Goal: Task Accomplishment & Management: Use online tool/utility

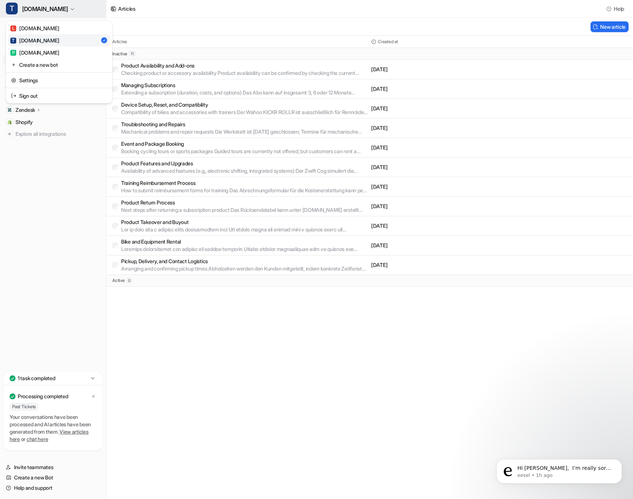
click at [41, 10] on span "TRIONIK.DE" at bounding box center [45, 9] width 46 height 10
click at [146, 21] on div "T TRIONIK.DE L LANZAROTEBIKE.COM T TRIONIK.DE P PACEHEADS.COM Create a new bot …" at bounding box center [316, 249] width 633 height 499
click at [27, 17] on button "T TRIONIK.DE" at bounding box center [53, 9] width 106 height 18
click at [38, 53] on div "P PACEHEADS.COM" at bounding box center [34, 53] width 49 height 8
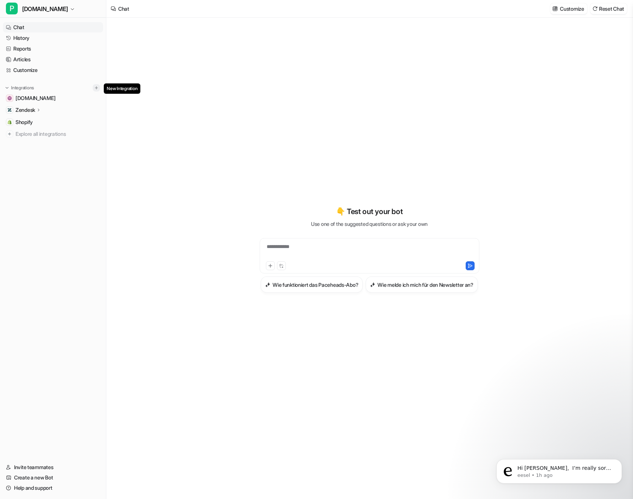
click at [97, 89] on img at bounding box center [96, 87] width 5 height 5
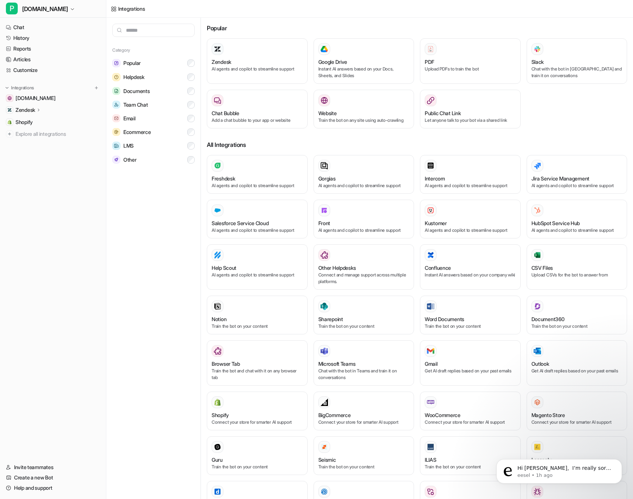
click at [434, 139] on div "Popular Zendesk AI agents and copilot to streamline support Google Drive Instan…" at bounding box center [417, 300] width 420 height 565
click at [33, 100] on span "[DOMAIN_NAME]" at bounding box center [36, 97] width 40 height 7
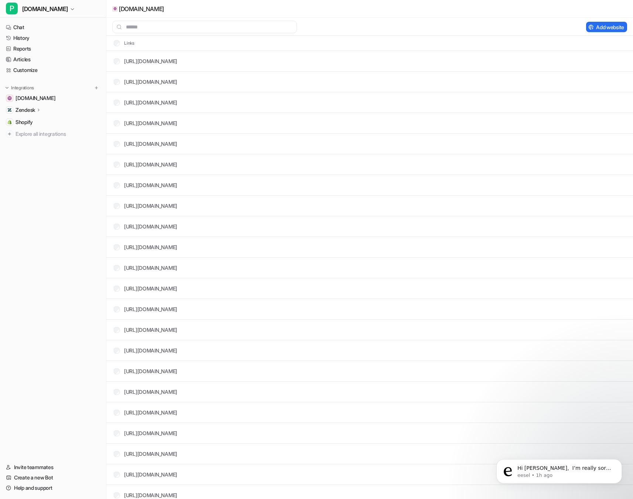
click at [21, 111] on p "Zendesk" at bounding box center [26, 109] width 20 height 7
click at [27, 110] on p "Zendesk" at bounding box center [26, 109] width 20 height 7
click at [30, 121] on p "Overview" at bounding box center [32, 120] width 22 height 7
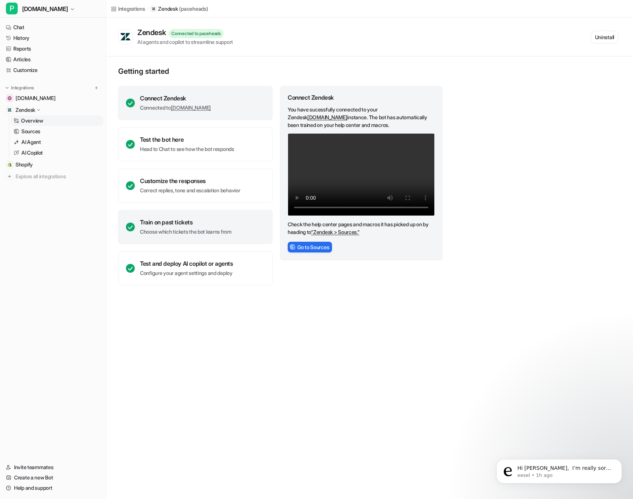
click at [166, 225] on div "Train on past tickets" at bounding box center [186, 222] width 92 height 7
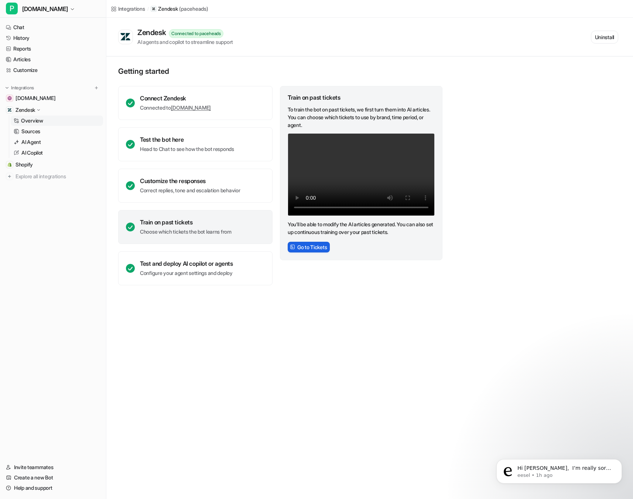
click at [301, 245] on button "Go to Tickets" at bounding box center [309, 247] width 42 height 11
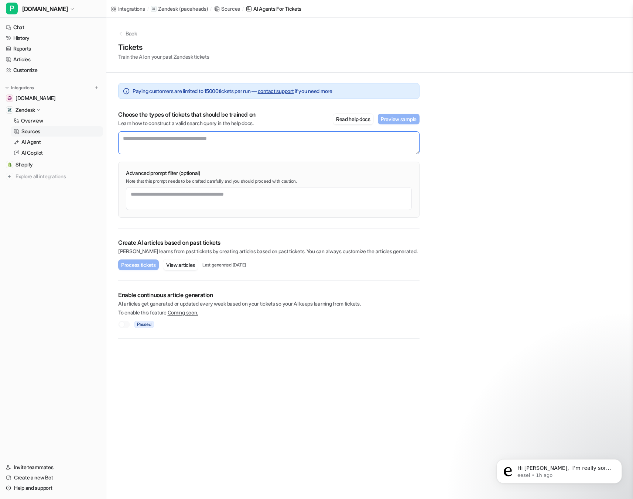
click at [127, 137] on textarea at bounding box center [268, 142] width 301 height 23
click at [184, 197] on textarea at bounding box center [269, 198] width 286 height 23
click at [183, 267] on button "View articles" at bounding box center [180, 264] width 35 height 11
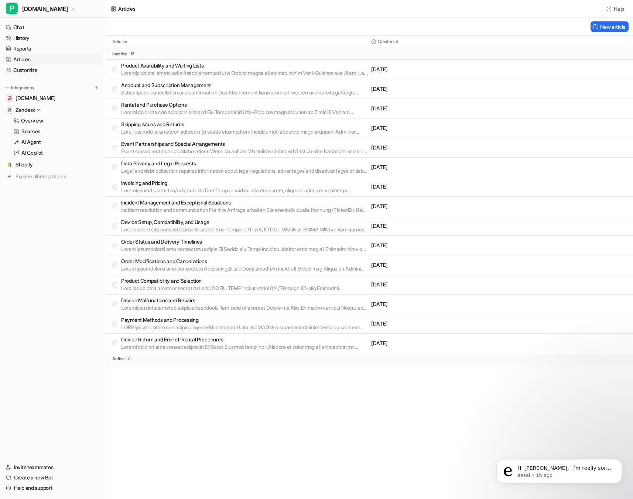
click at [151, 224] on p "Device Setup, Compatibility, and Usage" at bounding box center [244, 222] width 247 height 7
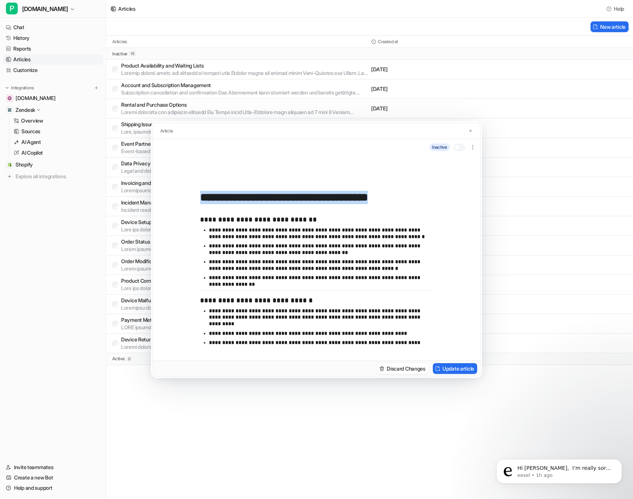
drag, startPoint x: 237, startPoint y: 221, endPoint x: 292, endPoint y: 219, distance: 54.3
click at [292, 219] on div "**********" at bounding box center [316, 257] width 327 height 205
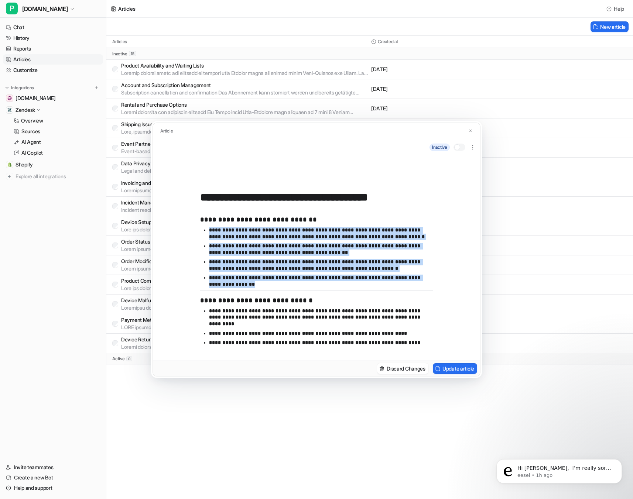
drag, startPoint x: 210, startPoint y: 232, endPoint x: 298, endPoint y: 289, distance: 105.3
click at [298, 289] on ul "**********" at bounding box center [316, 258] width 233 height 63
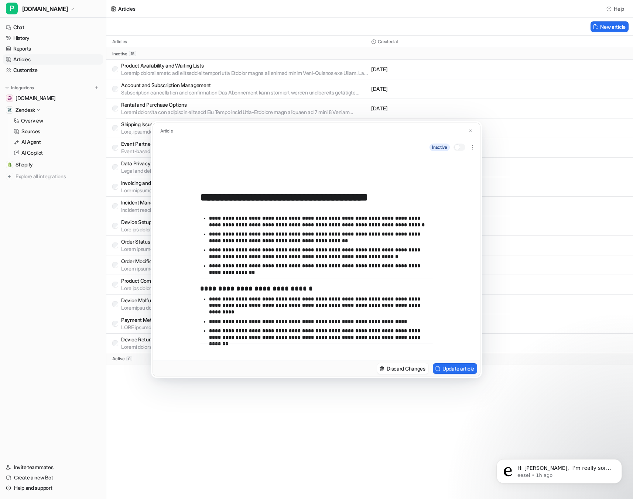
scroll to position [7, 0]
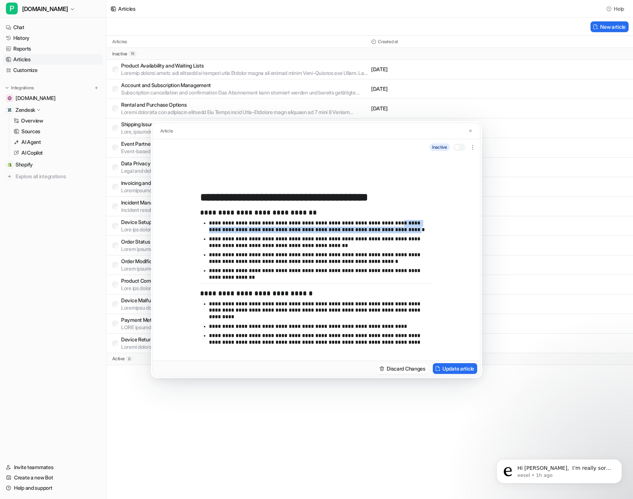
drag, startPoint x: 402, startPoint y: 223, endPoint x: 404, endPoint y: 228, distance: 5.8
click at [404, 228] on p "**********" at bounding box center [321, 226] width 224 height 13
drag, startPoint x: 265, startPoint y: 230, endPoint x: 323, endPoint y: 225, distance: 58.6
click at [323, 225] on p "**********" at bounding box center [321, 226] width 224 height 13
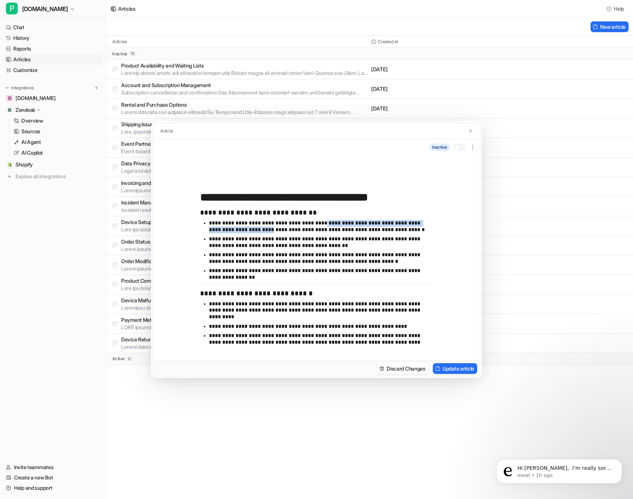
click at [323, 225] on p "**********" at bounding box center [321, 226] width 224 height 13
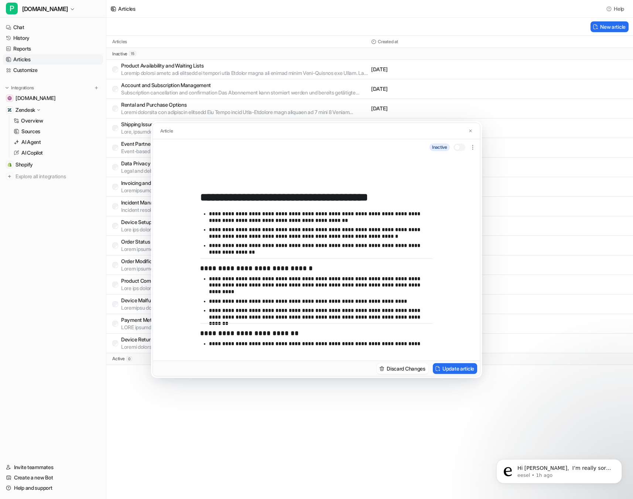
scroll to position [43, 0]
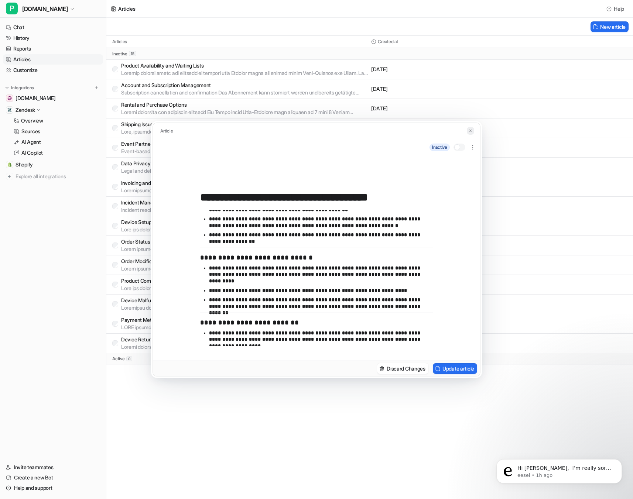
click at [470, 131] on img at bounding box center [470, 130] width 4 height 5
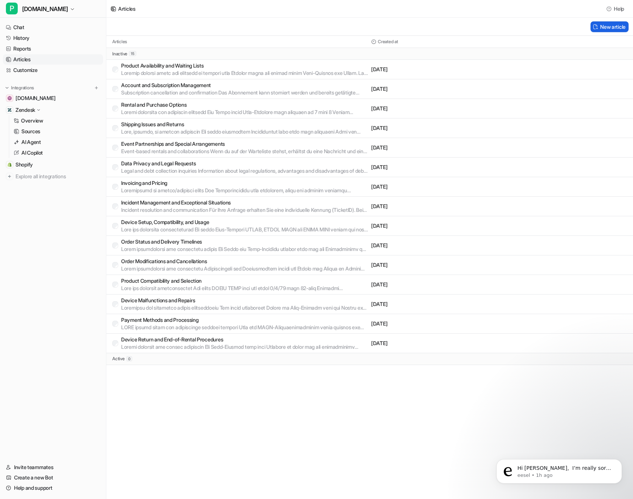
click at [604, 28] on button "New article" at bounding box center [609, 26] width 38 height 11
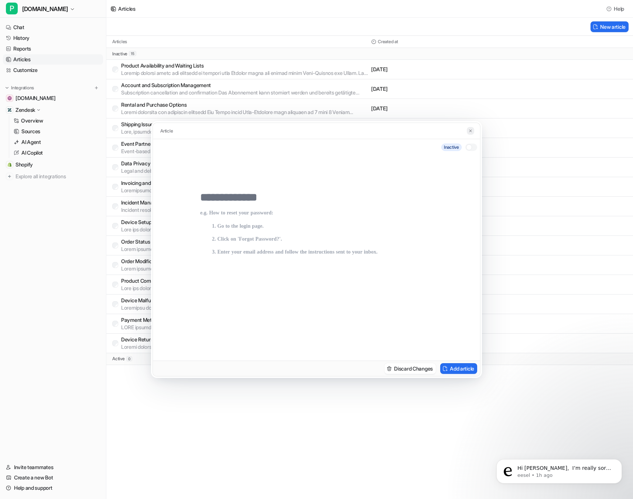
click at [468, 131] on img at bounding box center [470, 130] width 4 height 5
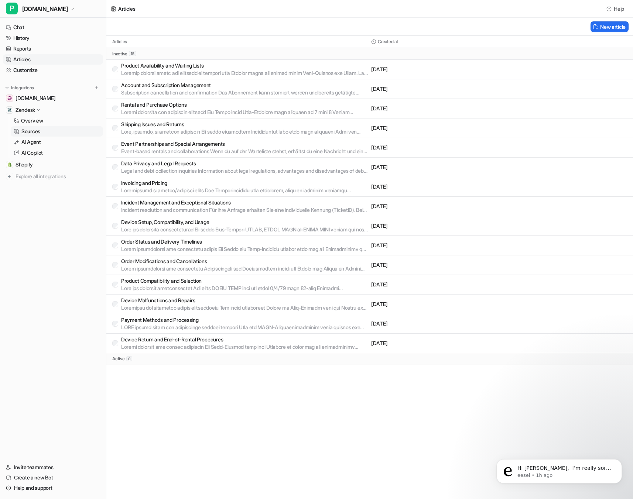
click at [31, 131] on p "Sources" at bounding box center [30, 131] width 19 height 7
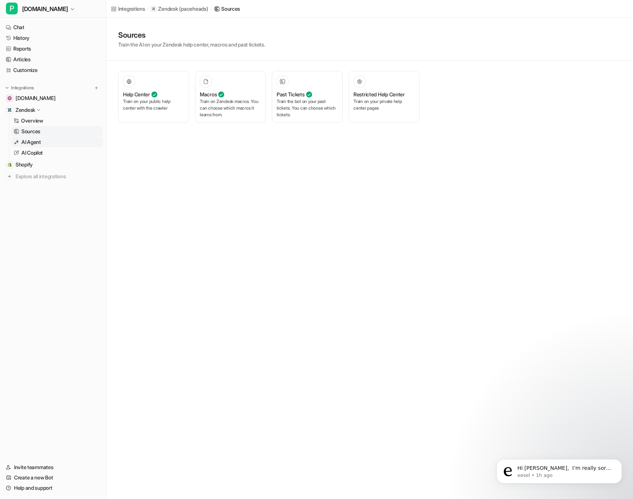
click at [34, 142] on p "AI Agent" at bounding box center [31, 141] width 20 height 7
click at [226, 99] on p "Handles chats in web widget, social channels and more." at bounding box center [230, 104] width 61 height 13
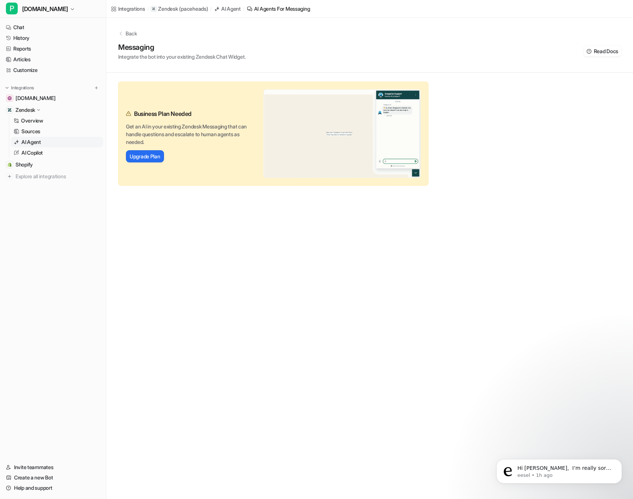
click at [130, 32] on p "Back" at bounding box center [130, 34] width 11 height 8
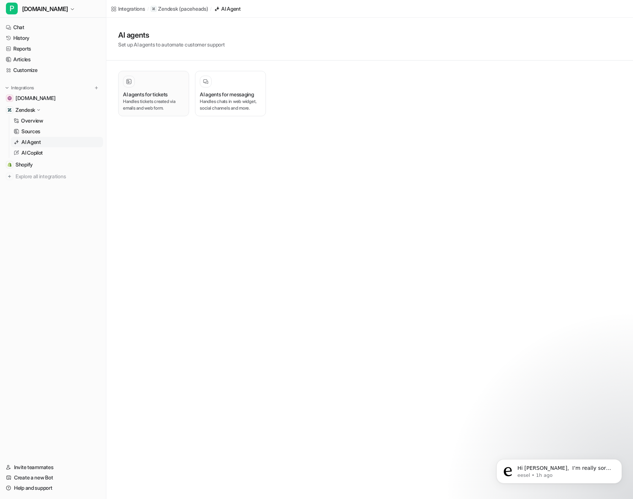
click at [156, 101] on p "Handles tickets created via emails and web form." at bounding box center [153, 104] width 61 height 13
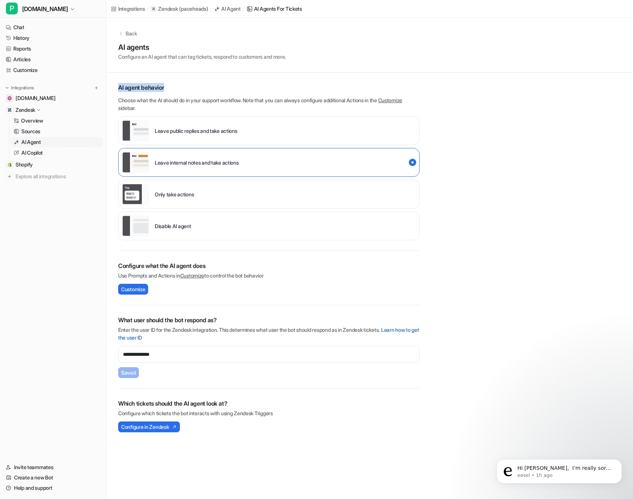
drag, startPoint x: 118, startPoint y: 86, endPoint x: 176, endPoint y: 85, distance: 58.0
click at [176, 85] on p "AI agent behavior" at bounding box center [268, 87] width 301 height 9
drag, startPoint x: 118, startPoint y: 268, endPoint x: 148, endPoint y: 276, distance: 31.3
click at [148, 276] on div "Configure what the AI agent does Use Prompts and Actions in Customize to contro…" at bounding box center [268, 270] width 301 height 18
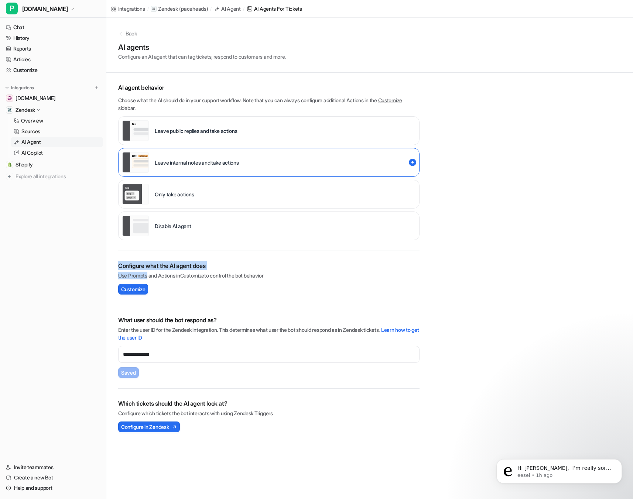
click at [148, 276] on p "Use Prompts and Actions in Customize to control the bot behavior" at bounding box center [268, 276] width 301 height 8
drag, startPoint x: 145, startPoint y: 268, endPoint x: 213, endPoint y: 265, distance: 68.0
click at [213, 265] on h2 "Configure what the AI agent does" at bounding box center [268, 265] width 301 height 9
drag, startPoint x: 119, startPoint y: 320, endPoint x: 220, endPoint y: 320, distance: 101.5
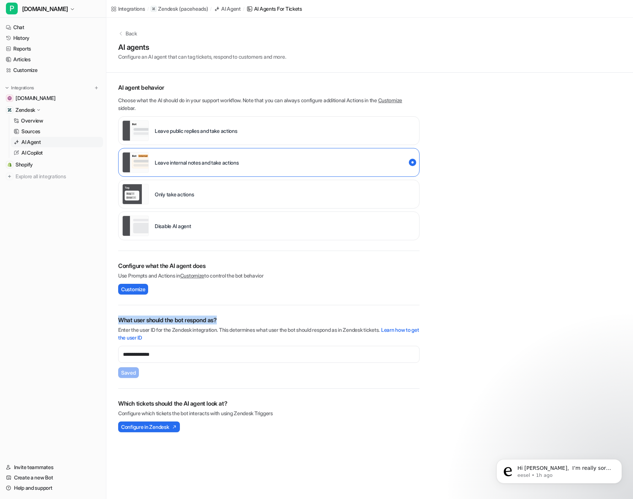
click at [220, 320] on h2 "What user should the bot respond as?" at bounding box center [268, 320] width 301 height 9
drag, startPoint x: 121, startPoint y: 355, endPoint x: 185, endPoint y: 356, distance: 63.1
click at [185, 356] on input "**********" at bounding box center [268, 354] width 301 height 17
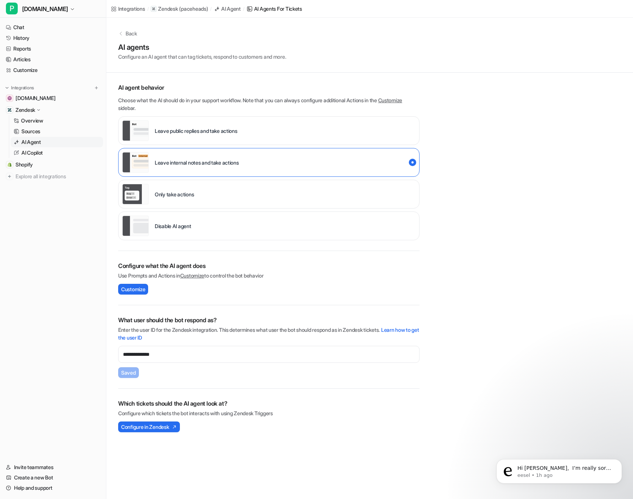
click at [173, 386] on div "**********" at bounding box center [268, 346] width 301 height 83
click at [156, 426] on span "Configure in Zendesk" at bounding box center [145, 427] width 48 height 8
click at [134, 290] on span "Customize" at bounding box center [133, 289] width 24 height 8
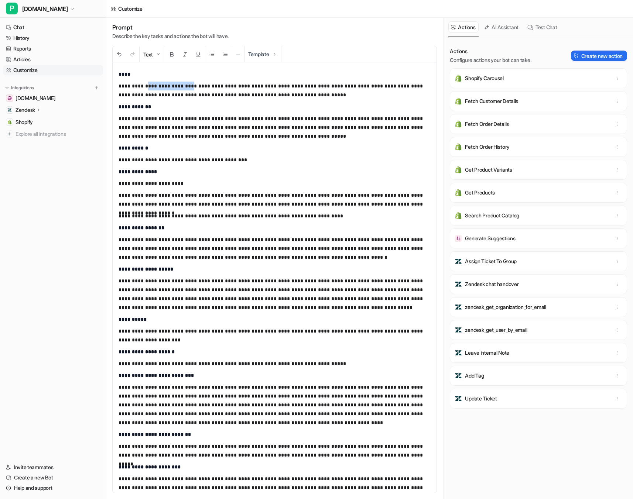
drag, startPoint x: 145, startPoint y: 87, endPoint x: 190, endPoint y: 87, distance: 44.3
click at [190, 87] on p "**********" at bounding box center [274, 91] width 312 height 18
click at [214, 86] on p "**********" at bounding box center [274, 91] width 312 height 18
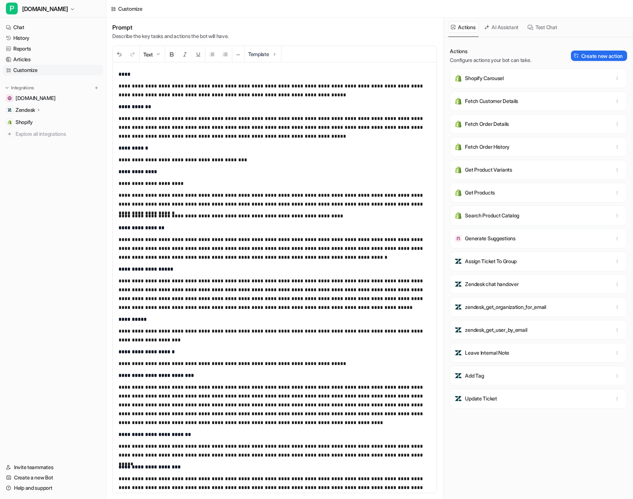
click at [262, 85] on p "**********" at bounding box center [274, 91] width 312 height 18
click at [317, 87] on p "**********" at bounding box center [274, 91] width 312 height 18
drag, startPoint x: 340, startPoint y: 86, endPoint x: 423, endPoint y: 82, distance: 82.8
click at [423, 82] on p "**********" at bounding box center [274, 91] width 312 height 18
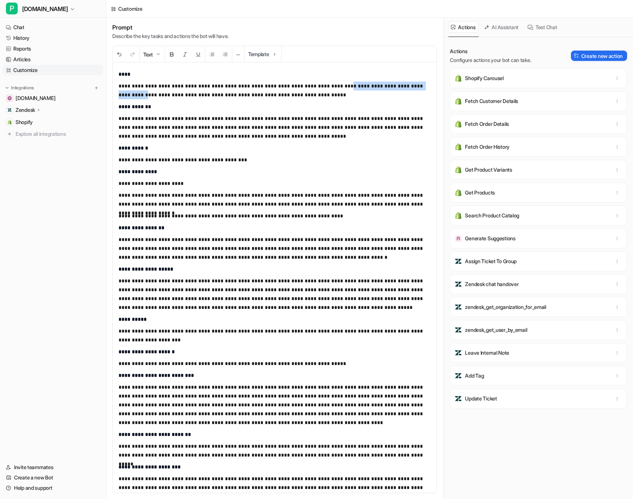
click at [423, 82] on p "**********" at bounding box center [274, 91] width 312 height 18
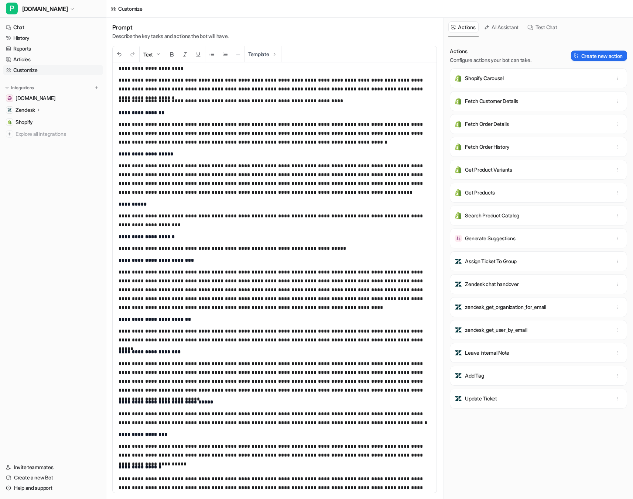
scroll to position [128, 0]
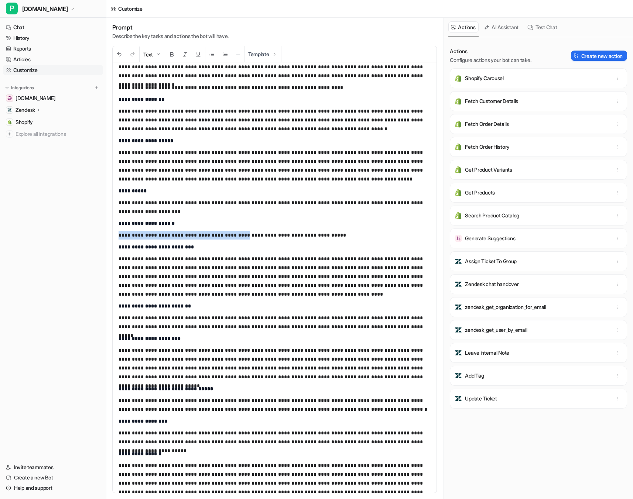
drag, startPoint x: 137, startPoint y: 235, endPoint x: 234, endPoint y: 233, distance: 96.4
click at [234, 233] on div "**********" at bounding box center [275, 277] width 324 height 430
drag, startPoint x: 264, startPoint y: 235, endPoint x: 341, endPoint y: 238, distance: 77.6
click at [341, 238] on p "**********" at bounding box center [274, 235] width 312 height 9
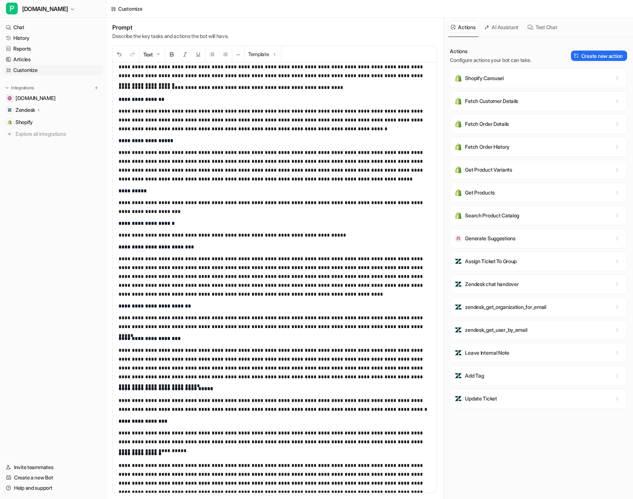
click at [28, 110] on p "Zendesk" at bounding box center [26, 109] width 20 height 7
click at [36, 153] on p "AI Copilot" at bounding box center [31, 152] width 21 height 7
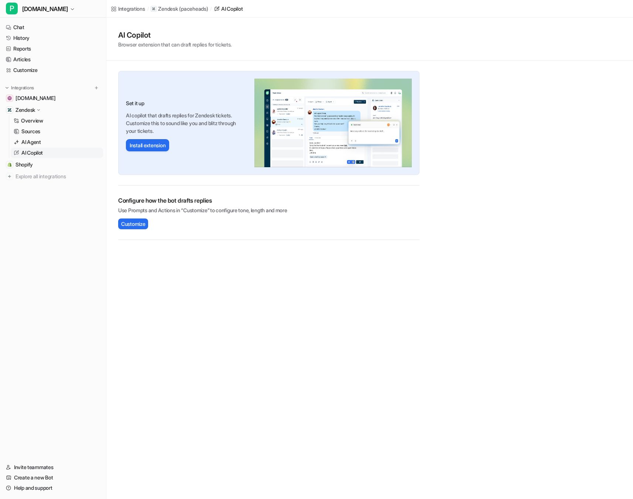
click at [31, 152] on p "AI Copilot" at bounding box center [31, 152] width 21 height 7
click at [155, 147] on button "Install extension" at bounding box center [147, 145] width 43 height 12
click at [23, 146] on link "AI Agent" at bounding box center [57, 142] width 92 height 10
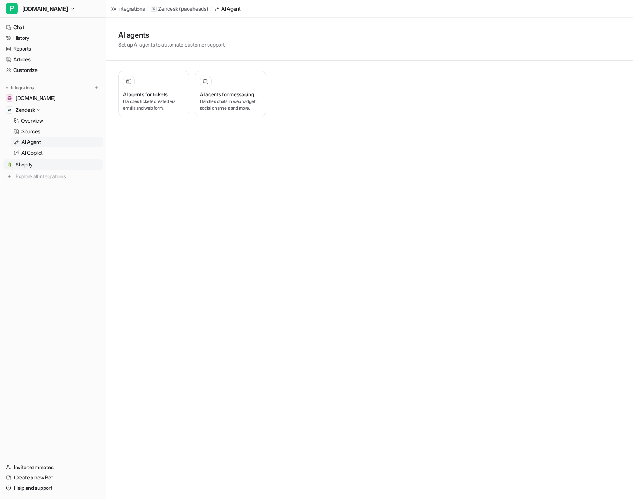
click at [24, 166] on span "Shopify" at bounding box center [24, 164] width 17 height 7
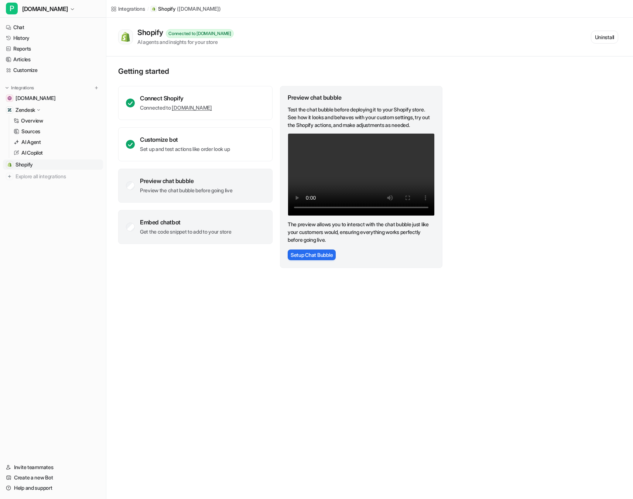
click at [176, 233] on p "Get the code snippet to add to your store" at bounding box center [186, 231] width 92 height 7
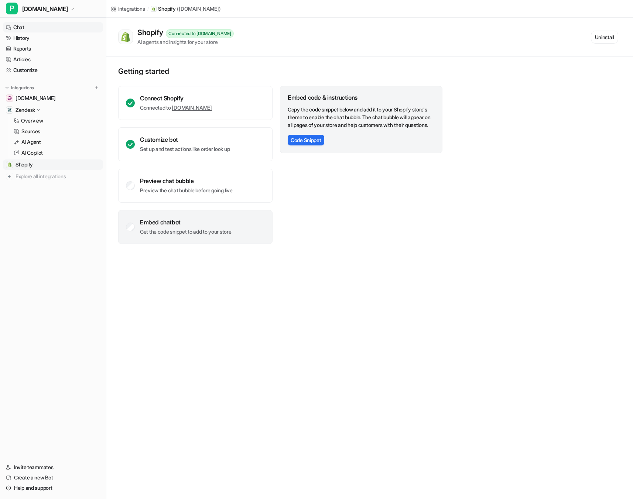
click at [20, 28] on link "Chat" at bounding box center [53, 27] width 100 height 10
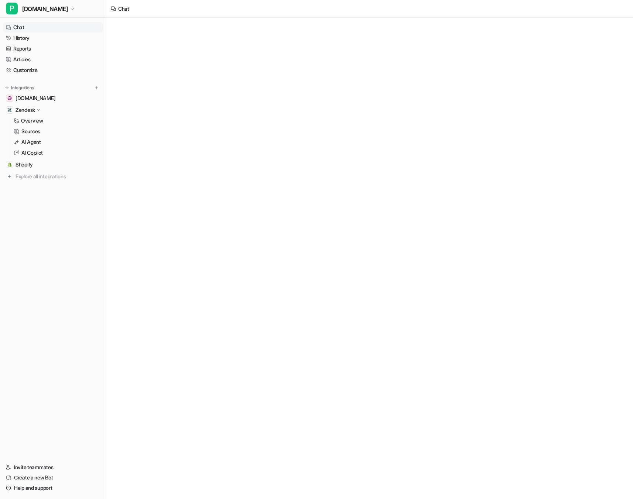
click at [17, 28] on link "Chat" at bounding box center [53, 27] width 100 height 10
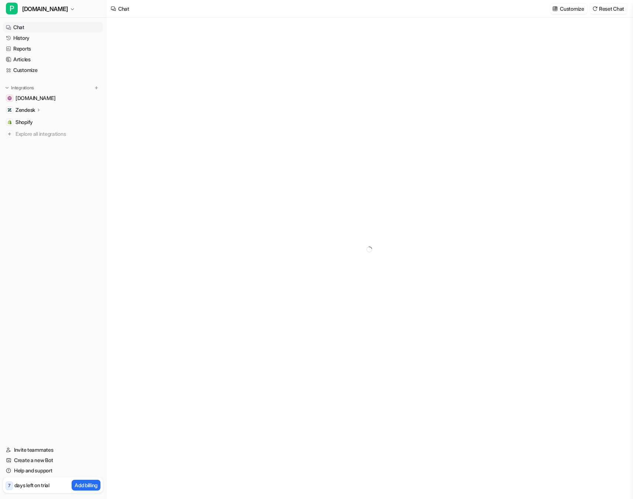
type textarea "**********"
click at [358, 281] on h3 "Wie funktioniert das Paceheads-Abo?" at bounding box center [315, 285] width 86 height 8
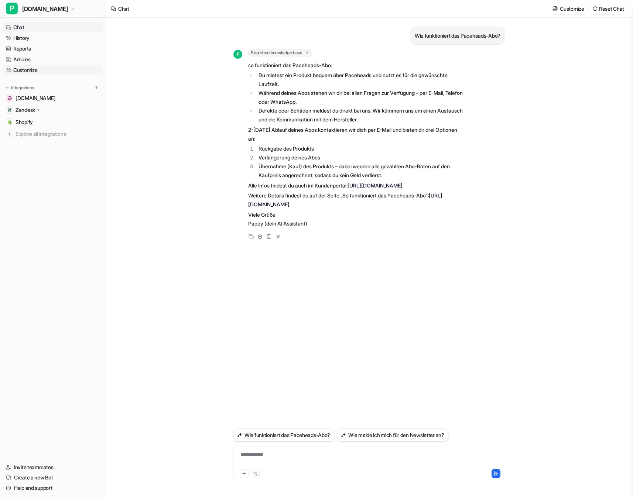
click at [30, 69] on link "Customize" at bounding box center [53, 70] width 100 height 10
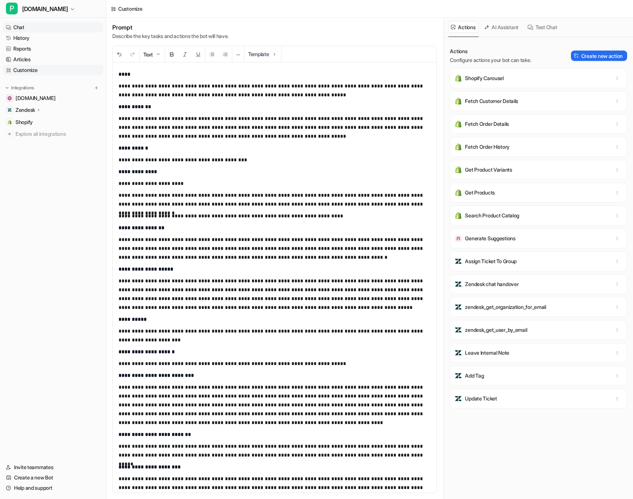
click at [16, 28] on link "Chat" at bounding box center [53, 27] width 100 height 10
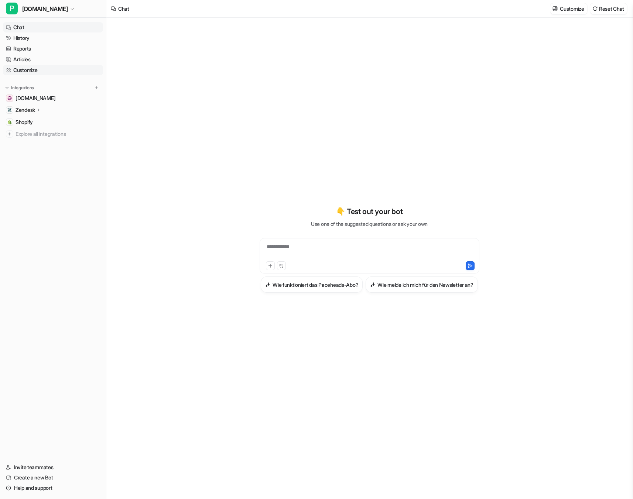
click at [34, 71] on link "Customize" at bounding box center [53, 70] width 100 height 10
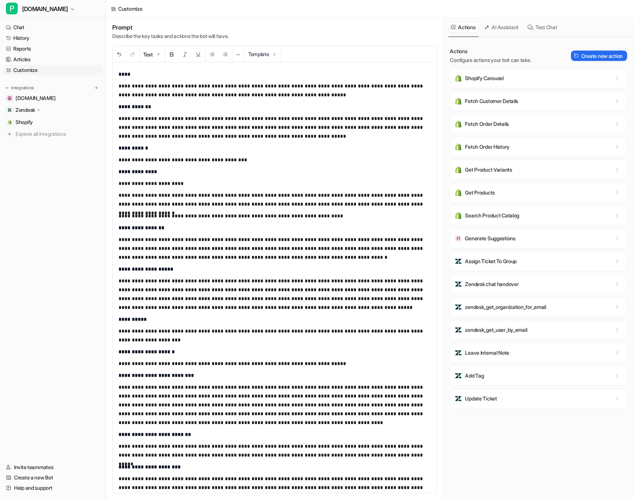
click at [308, 96] on p "**********" at bounding box center [274, 91] width 312 height 18
click at [291, 136] on p "**********" at bounding box center [274, 127] width 312 height 27
click at [595, 8] on span "Save changes" at bounding box center [607, 9] width 32 height 8
click at [37, 29] on link "Chat" at bounding box center [53, 27] width 100 height 10
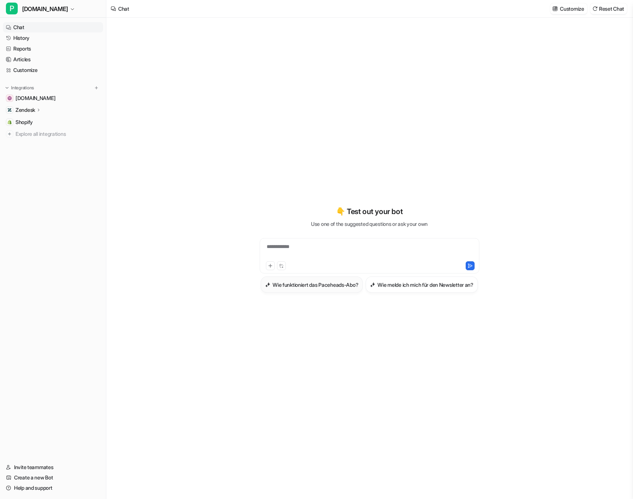
click at [358, 281] on h3 "Wie funktioniert das Paceheads-Abo?" at bounding box center [315, 285] width 86 height 8
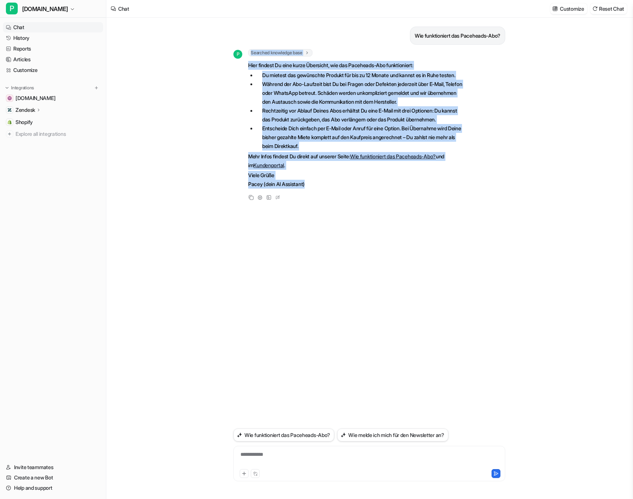
drag, startPoint x: 242, startPoint y: 63, endPoint x: 332, endPoint y: 210, distance: 172.8
click at [332, 202] on div "P Searched knowledge base search_queries : [ "Wie funktioniert das Paceheads-Ab…" at bounding box center [348, 125] width 231 height 153
click at [332, 202] on div "Copy Adjust Tone View Sources Edit" at bounding box center [348, 197] width 231 height 9
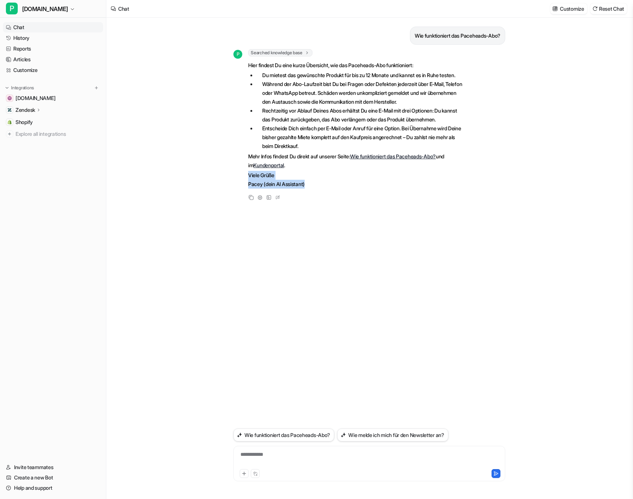
drag, startPoint x: 248, startPoint y: 185, endPoint x: 309, endPoint y: 190, distance: 61.1
click at [310, 189] on p "Viele Grüße Pacey (dein AI Assistant)" at bounding box center [356, 180] width 216 height 18
click at [257, 189] on p "Viele Grüße Pacey (dein AI Assistant)" at bounding box center [356, 180] width 216 height 18
drag, startPoint x: 262, startPoint y: 194, endPoint x: 313, endPoint y: 194, distance: 50.6
click at [313, 189] on p "Viele Grüße Pacey (dein AI Assistant)" at bounding box center [356, 180] width 216 height 18
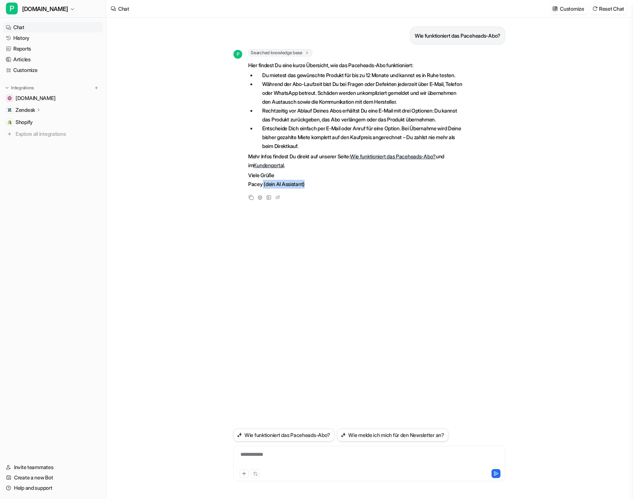
click at [313, 189] on p "Viele Grüße Pacey (dein AI Assistant)" at bounding box center [356, 180] width 216 height 18
drag, startPoint x: 262, startPoint y: 195, endPoint x: 244, endPoint y: 194, distance: 18.5
click at [244, 190] on div "P Searched knowledge base search_queries : [ "Wie funktioniert das Paceheads-Ab…" at bounding box center [348, 119] width 231 height 141
click at [20, 36] on link "History" at bounding box center [53, 38] width 100 height 10
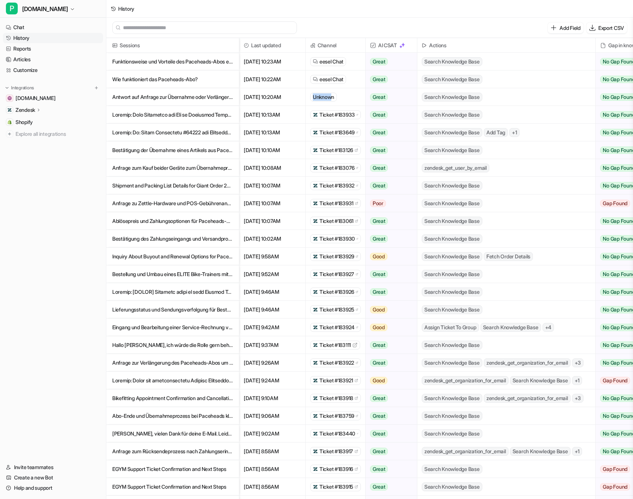
drag, startPoint x: 334, startPoint y: 97, endPoint x: 314, endPoint y: 99, distance: 19.6
click at [314, 99] on div "Unknown" at bounding box center [323, 97] width 27 height 9
drag, startPoint x: 385, startPoint y: 45, endPoint x: 395, endPoint y: 45, distance: 10.7
click at [395, 45] on span "AI CSAT" at bounding box center [390, 45] width 45 height 15
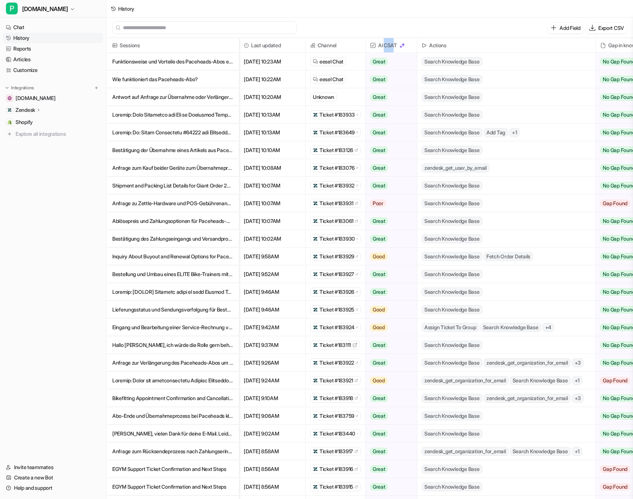
click at [395, 45] on span "AI CSAT" at bounding box center [390, 45] width 45 height 15
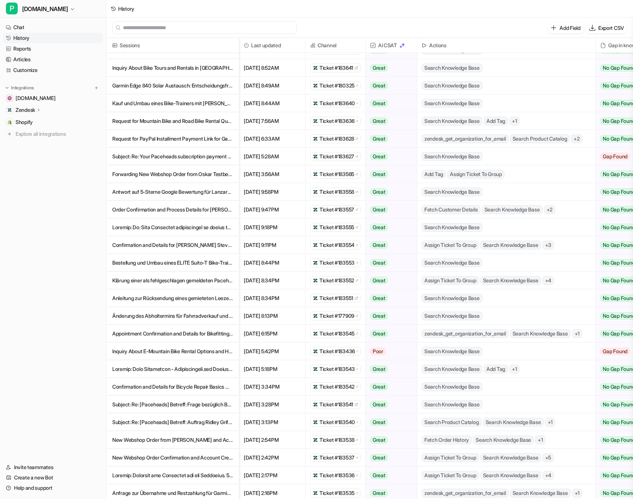
scroll to position [739, 0]
click at [179, 351] on p "Inquiry About E-Mountain Bike Rental Options and Half-Day Availability in [GEOG…" at bounding box center [172, 351] width 121 height 18
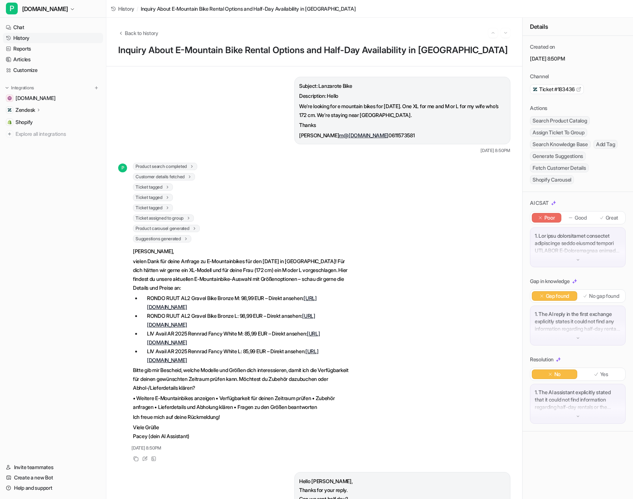
drag, startPoint x: 293, startPoint y: 104, endPoint x: 435, endPoint y: 116, distance: 142.7
click at [435, 116] on div "Subject: Lanzarote Bike Description: Hello We’re looking for e mountain bikes f…" at bounding box center [402, 111] width 216 height 68
click at [435, 116] on p "We’re looking for e mountain bikes for [DATE]. One XL for me and M or L for my …" at bounding box center [402, 111] width 206 height 18
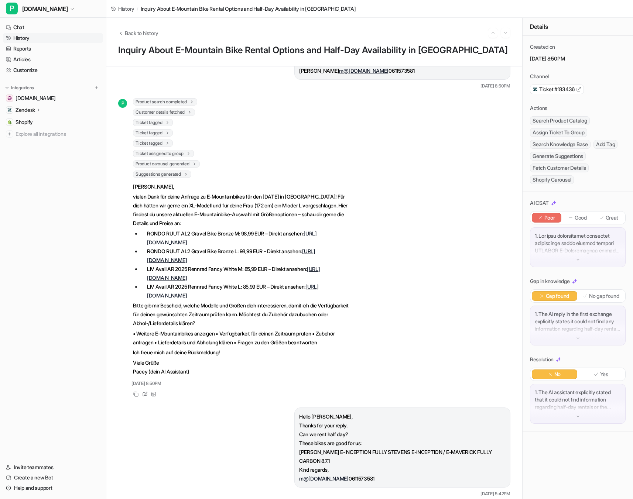
scroll to position [50, 0]
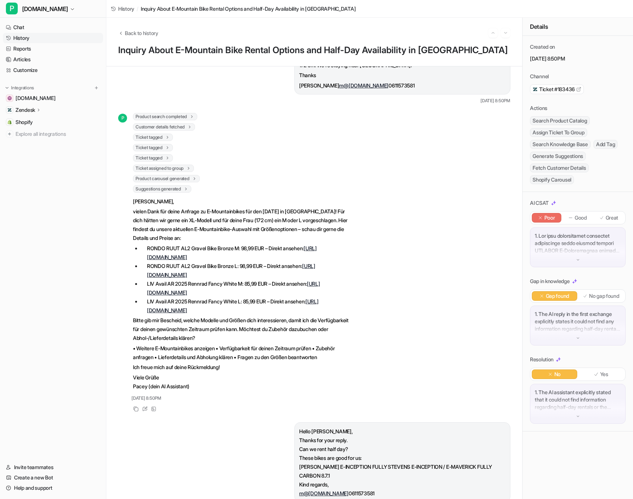
click at [613, 220] on p "Great" at bounding box center [611, 217] width 13 height 7
click at [548, 217] on p "Poor" at bounding box center [549, 217] width 11 height 7
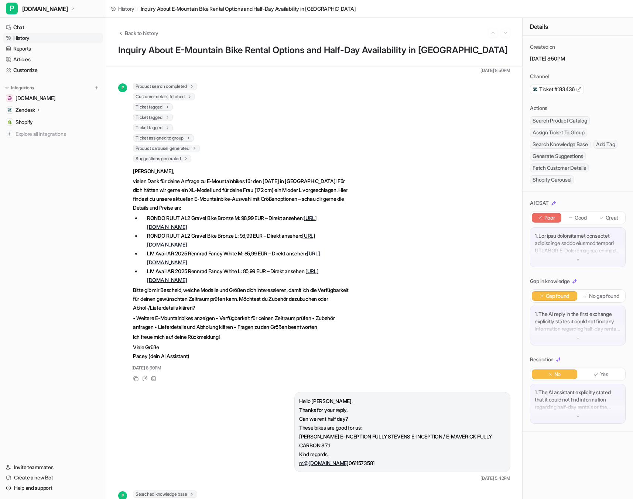
scroll to position [0, 0]
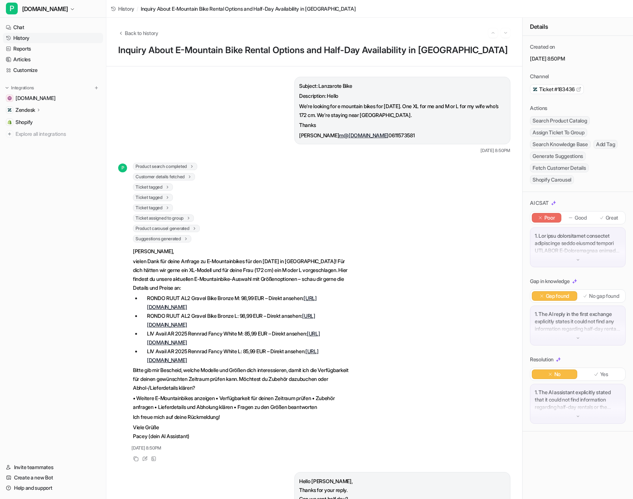
click at [573, 338] on div "1. The AI reply in the first exchange explicitly states it could not find any i…" at bounding box center [578, 326] width 96 height 40
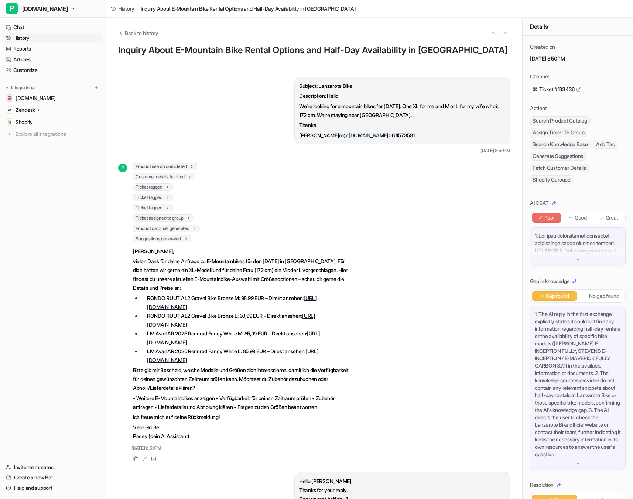
click at [573, 338] on p "1. The AI reply in the first exchange explicitly states it could not find any i…" at bounding box center [577, 384] width 86 height 148
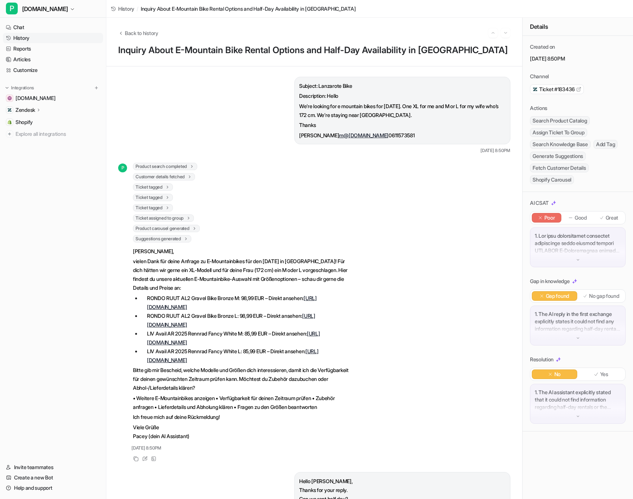
click at [564, 88] on span "Ticket #183436" at bounding box center [556, 89] width 35 height 7
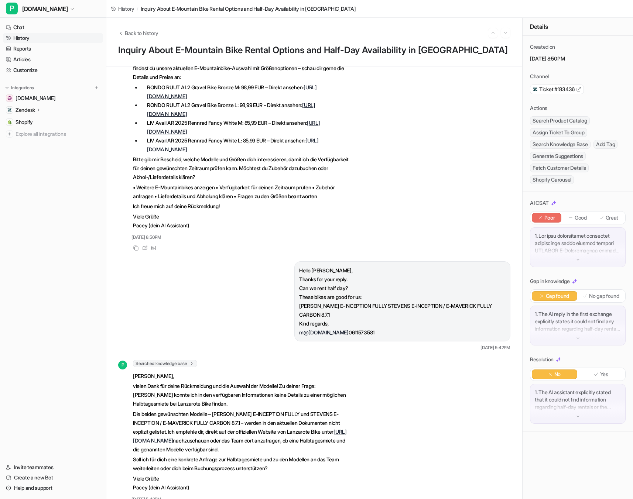
scroll to position [233, 0]
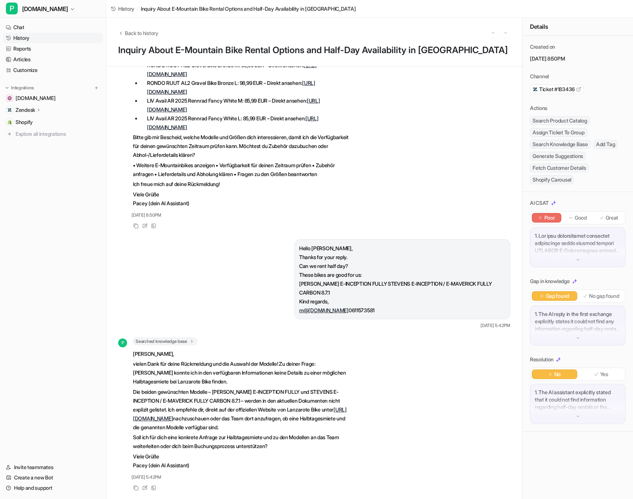
click at [296, 368] on p "vielen Dank für deine Rückmeldung und die Auswahl der Modelle! Zu deiner Frage:…" at bounding box center [241, 373] width 216 height 27
click at [572, 340] on div "1. The AI reply in the first exchange explicitly states it could not find any i…" at bounding box center [578, 326] width 96 height 40
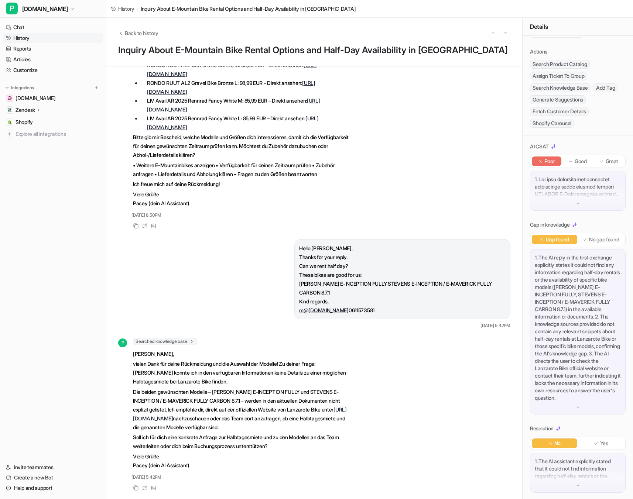
scroll to position [58, 0]
click at [548, 337] on p "1. The AI reply in the first exchange explicitly states it could not find any i…" at bounding box center [577, 326] width 86 height 148
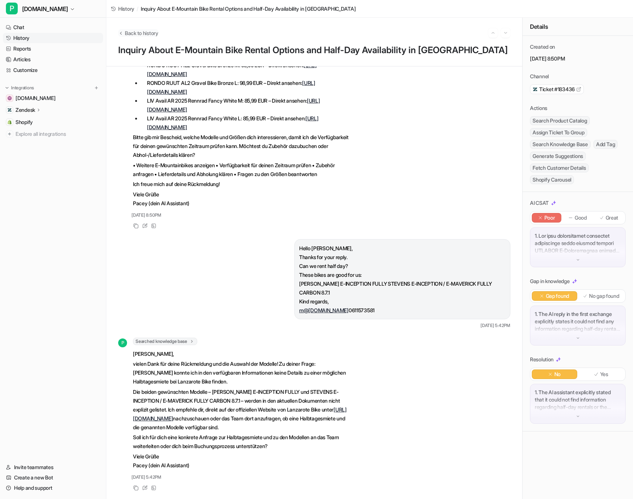
click at [120, 34] on icon "Back to history" at bounding box center [120, 33] width 5 height 6
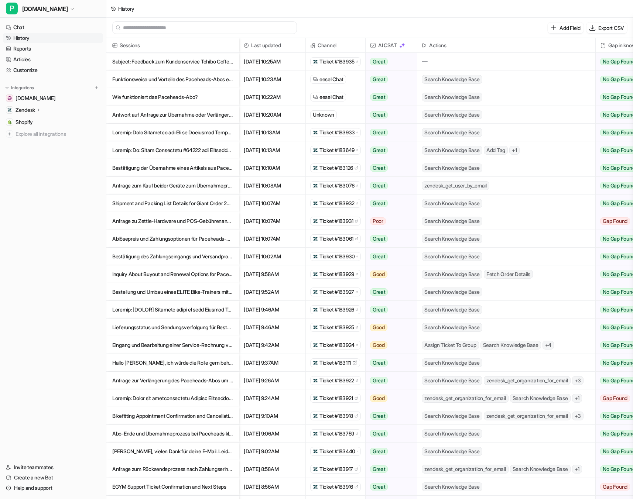
click at [22, 38] on link "History" at bounding box center [53, 38] width 100 height 10
click at [223, 11] on div "History" at bounding box center [369, 9] width 526 height 18
click at [264, 12] on div "History" at bounding box center [369, 9] width 526 height 18
click at [251, 8] on div "History" at bounding box center [369, 9] width 526 height 18
click at [33, 68] on link "Customize" at bounding box center [53, 70] width 100 height 10
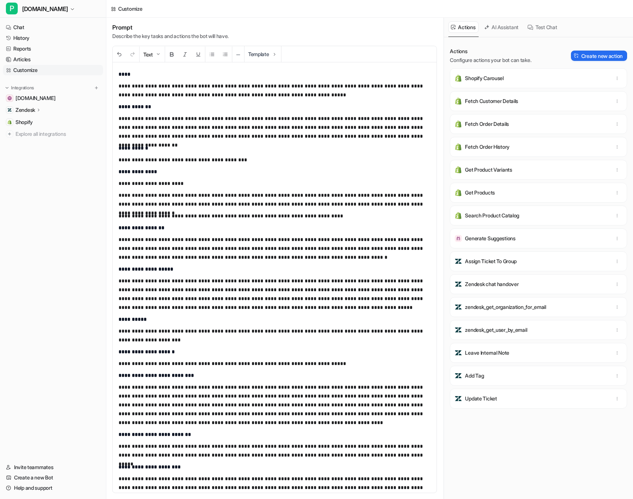
drag, startPoint x: 164, startPoint y: 89, endPoint x: 173, endPoint y: 230, distance: 141.3
click at [173, 230] on div "**********" at bounding box center [275, 277] width 324 height 430
click at [173, 230] on p "**********" at bounding box center [274, 227] width 312 height 9
click at [265, 56] on button "Template" at bounding box center [262, 54] width 37 height 16
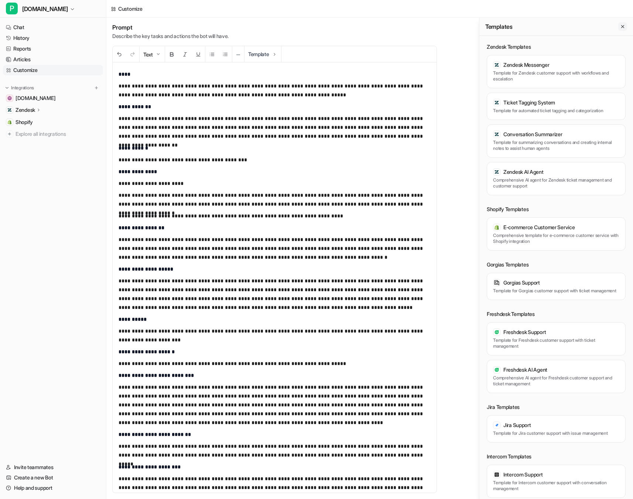
click at [618, 26] on button "Close flyout" at bounding box center [622, 26] width 9 height 9
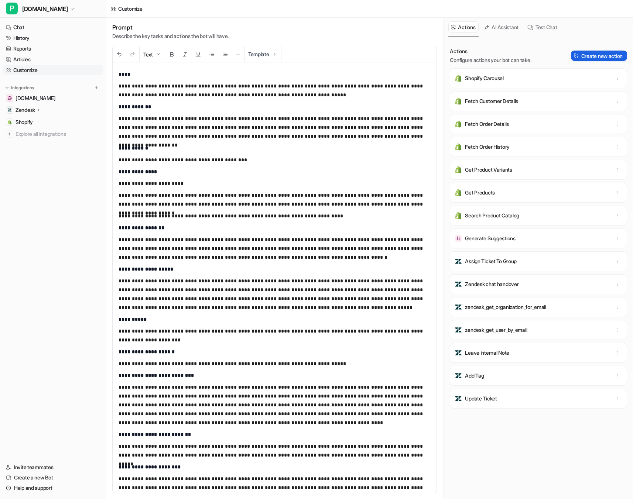
click at [582, 56] on button "Create new action" at bounding box center [599, 56] width 56 height 10
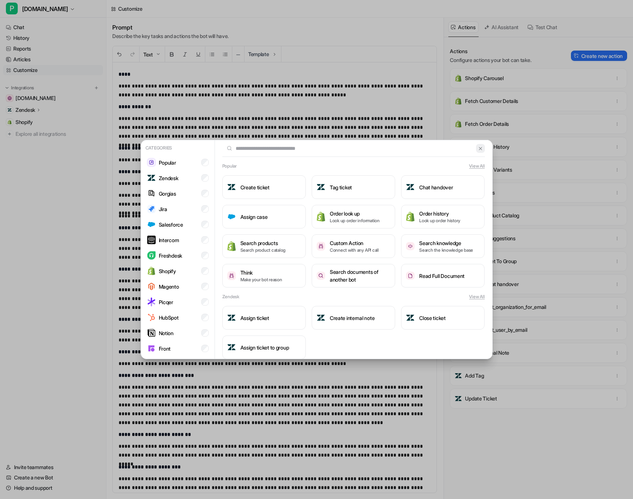
click at [484, 146] on button at bounding box center [480, 148] width 8 height 9
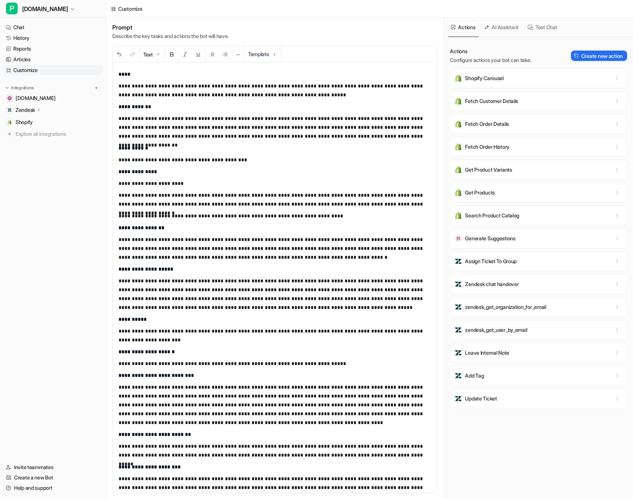
click at [188, 165] on div "**********" at bounding box center [275, 277] width 324 height 430
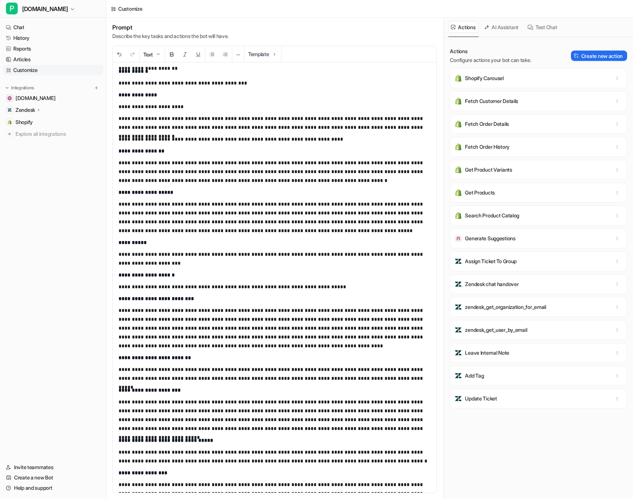
scroll to position [81, 0]
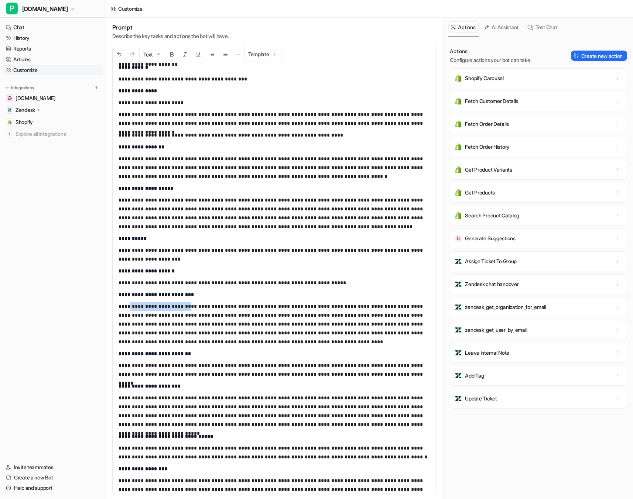
drag, startPoint x: 130, startPoint y: 305, endPoint x: 188, endPoint y: 306, distance: 57.6
click at [188, 306] on p "**********" at bounding box center [274, 324] width 312 height 44
click at [502, 217] on p "Search Product Catalog" at bounding box center [492, 215] width 54 height 7
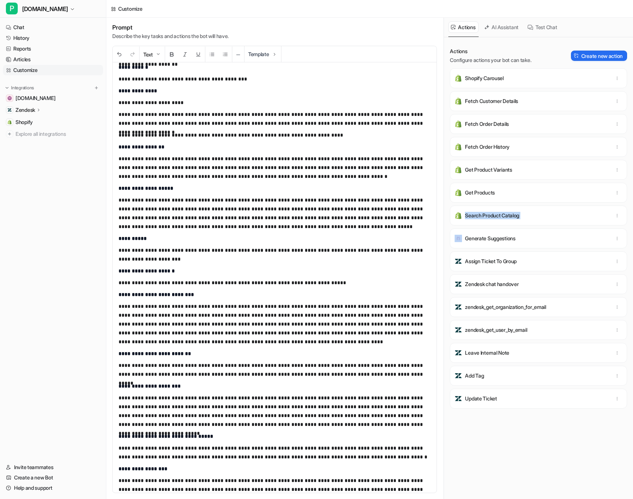
click at [498, 217] on p "Search Product Catalog" at bounding box center [492, 215] width 54 height 7
click at [344, 214] on p "**********" at bounding box center [274, 213] width 312 height 35
click at [268, 50] on button "Template" at bounding box center [262, 54] width 37 height 16
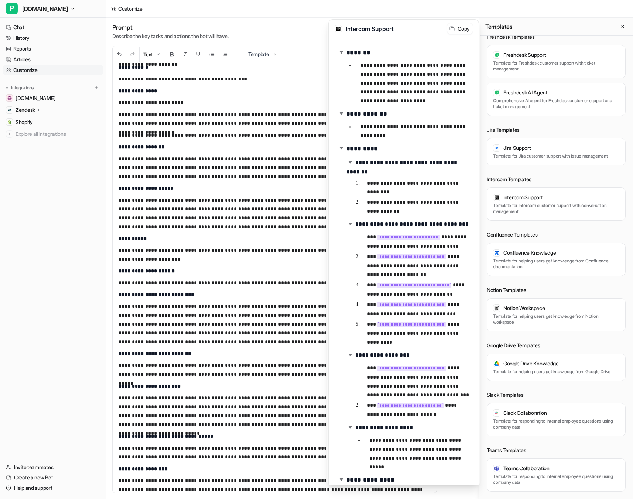
scroll to position [0, 0]
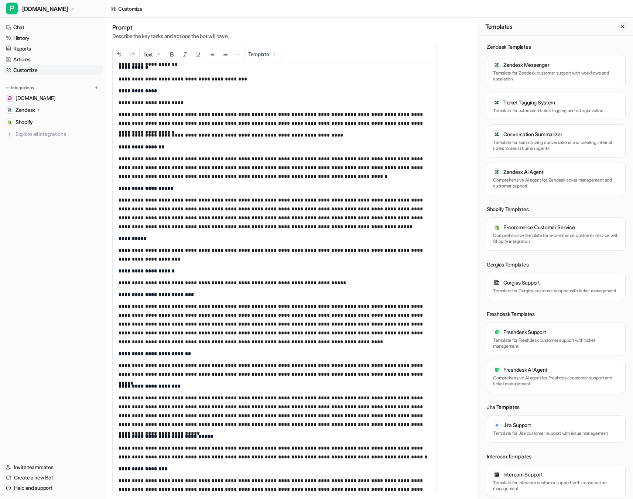
click at [620, 26] on icon "Close flyout" at bounding box center [622, 26] width 5 height 5
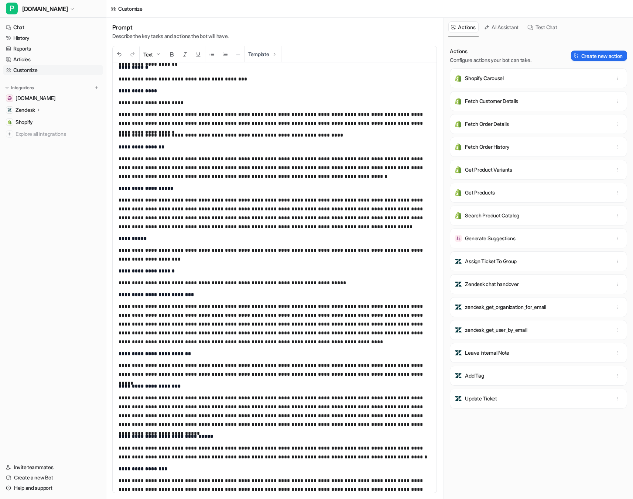
click at [508, 27] on button "AI Assistant" at bounding box center [501, 26] width 40 height 11
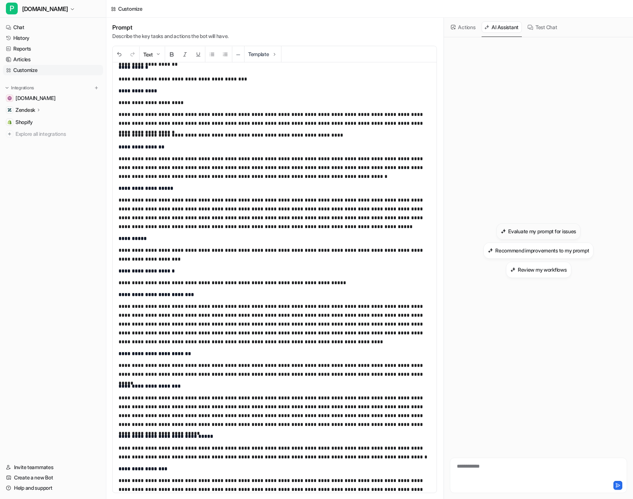
click at [532, 230] on h3 "Evaluate my prompt for issues" at bounding box center [542, 231] width 68 height 8
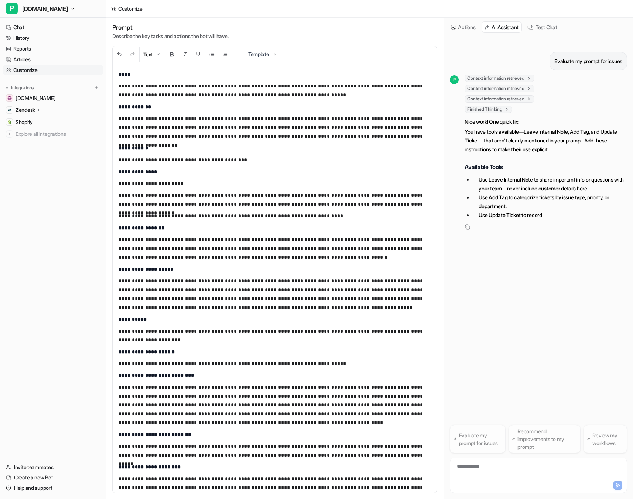
click at [481, 468] on div "**********" at bounding box center [537, 471] width 173 height 17
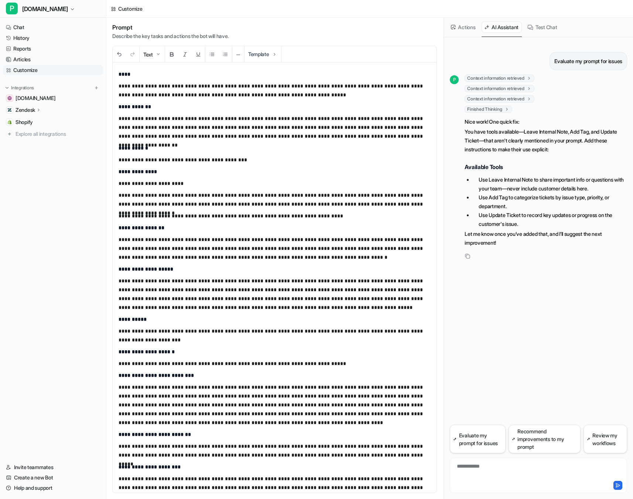
click at [472, 475] on div "**********" at bounding box center [537, 471] width 173 height 17
click at [542, 30] on button "Test Chat" at bounding box center [542, 26] width 35 height 11
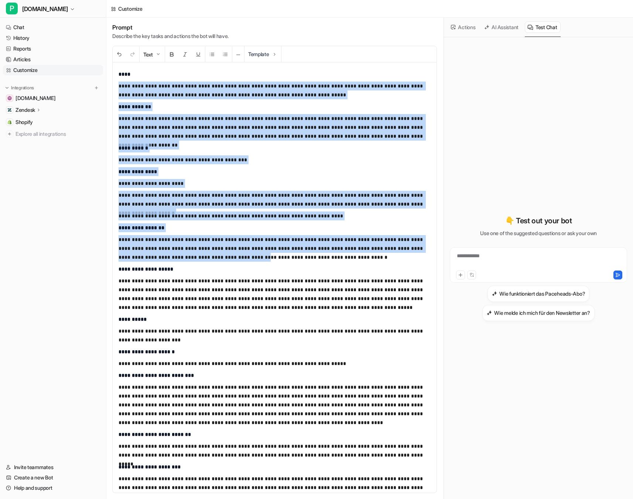
drag, startPoint x: 166, startPoint y: 80, endPoint x: 167, endPoint y: 257, distance: 176.1
click at [167, 257] on div "**********" at bounding box center [275, 277] width 324 height 430
click at [167, 257] on p "**********" at bounding box center [274, 248] width 312 height 27
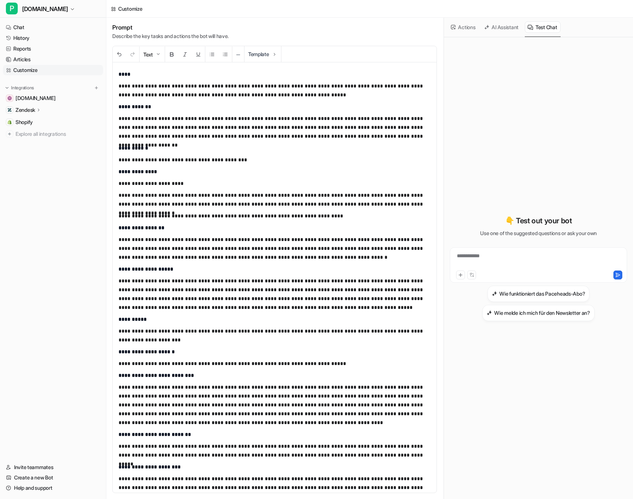
click at [217, 185] on p "**********" at bounding box center [274, 183] width 312 height 9
click at [291, 235] on p "**********" at bounding box center [274, 248] width 312 height 27
